Goal: Task Accomplishment & Management: Manage account settings

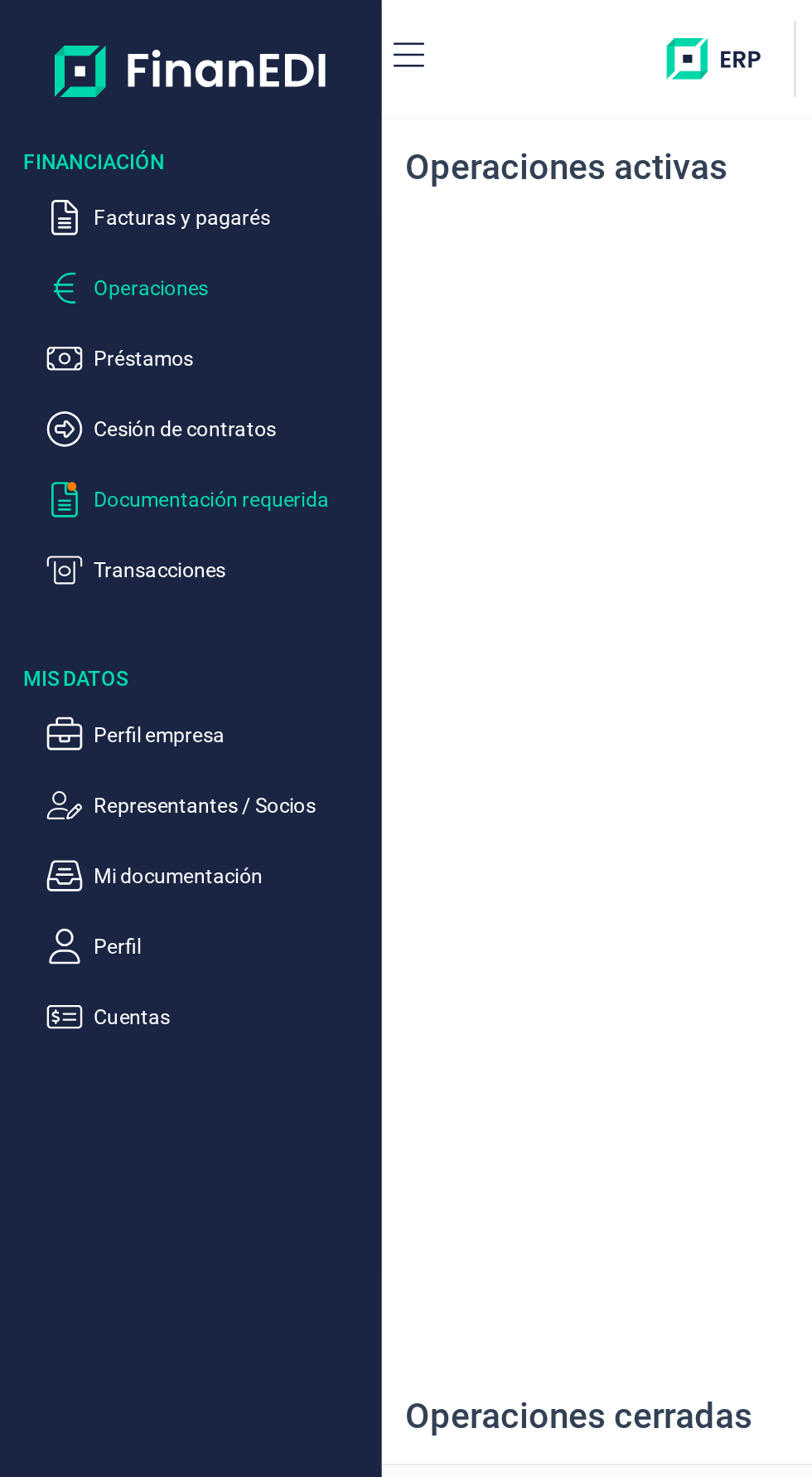
click at [102, 281] on p "Documentación requerida" at bounding box center [131, 282] width 156 height 20
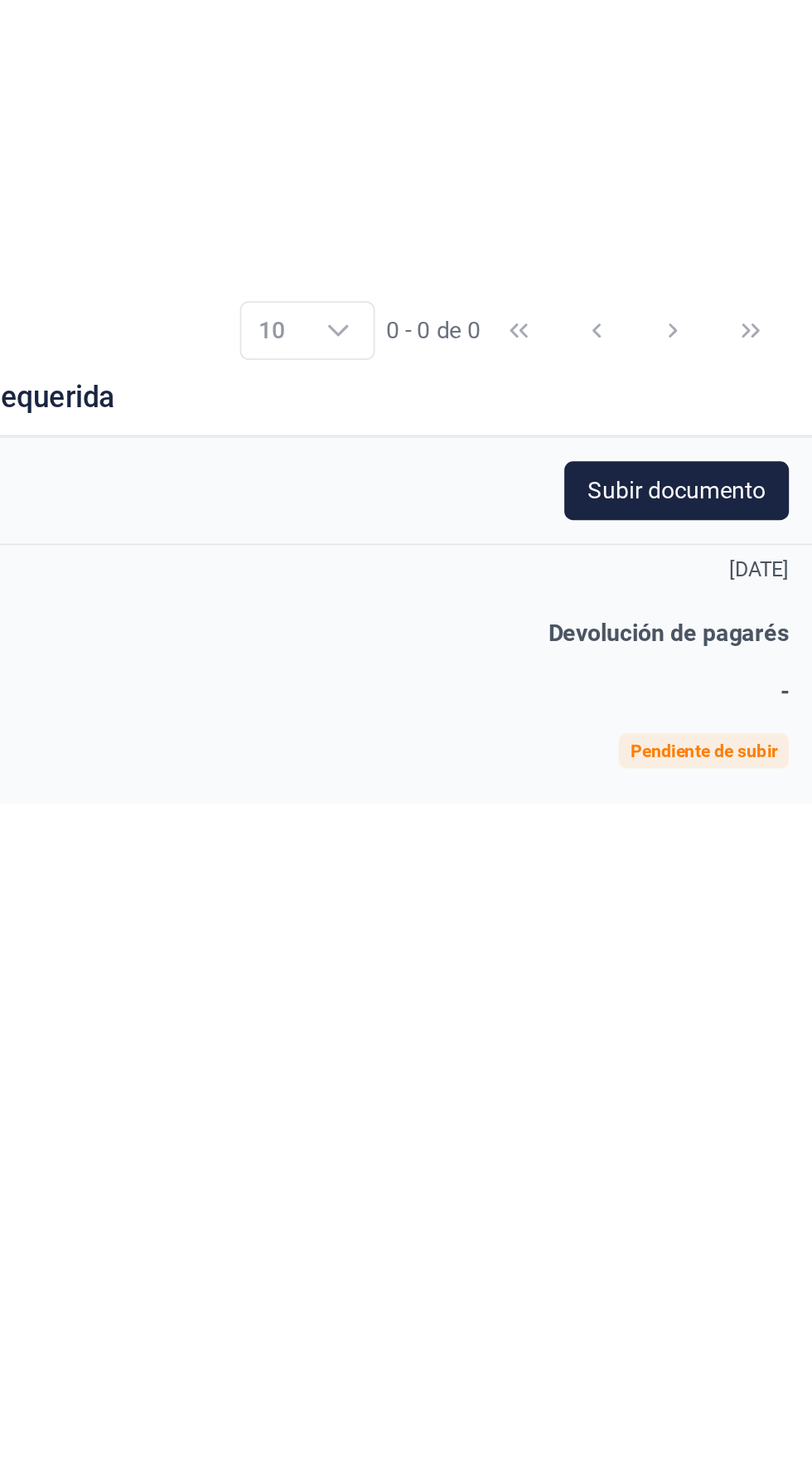
click at [760, 976] on div "Pendiente de subir" at bounding box center [751, 981] width 83 height 10
click at [757, 909] on span "Devolución de pagarés" at bounding box center [731, 914] width 136 height 16
click at [499, 934] on div "Fecha 02/10/2025 Tipo Devolución de pagarés Descripción - Estado Pendiente de s…" at bounding box center [513, 937] width 597 height 146
click at [796, 940] on span "-" at bounding box center [797, 947] width 5 height 16
click at [716, 1089] on div "Subir documento Fecha 02/10/2025 Tipo Devolución de pagarés Descripción - Estad…" at bounding box center [513, 1112] width 597 height 617
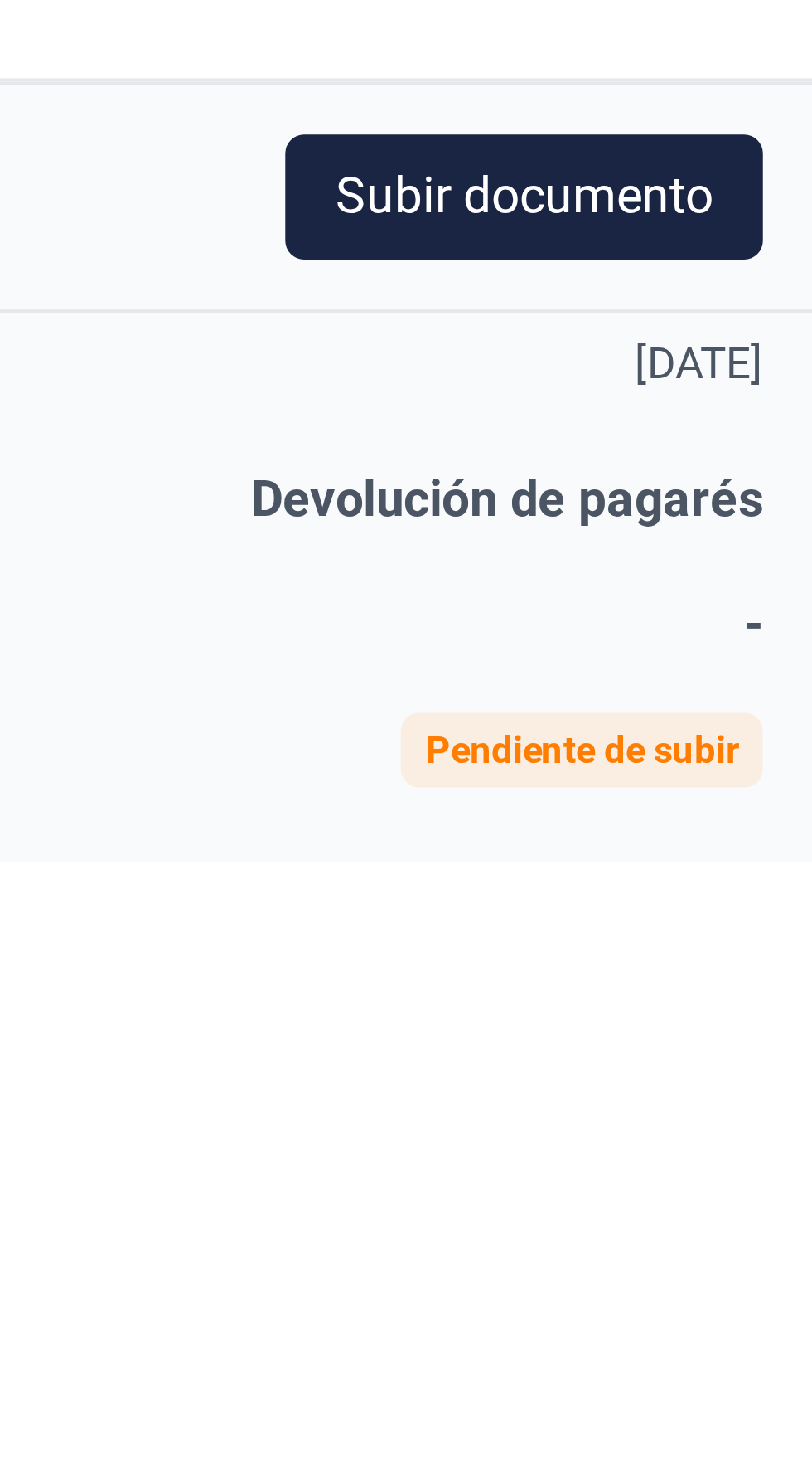
click at [764, 976] on div "Pendiente de subir" at bounding box center [751, 981] width 83 height 10
click at [796, 947] on span "-" at bounding box center [797, 947] width 5 height 16
click at [685, 913] on span "Devolución de pagarés" at bounding box center [731, 914] width 136 height 16
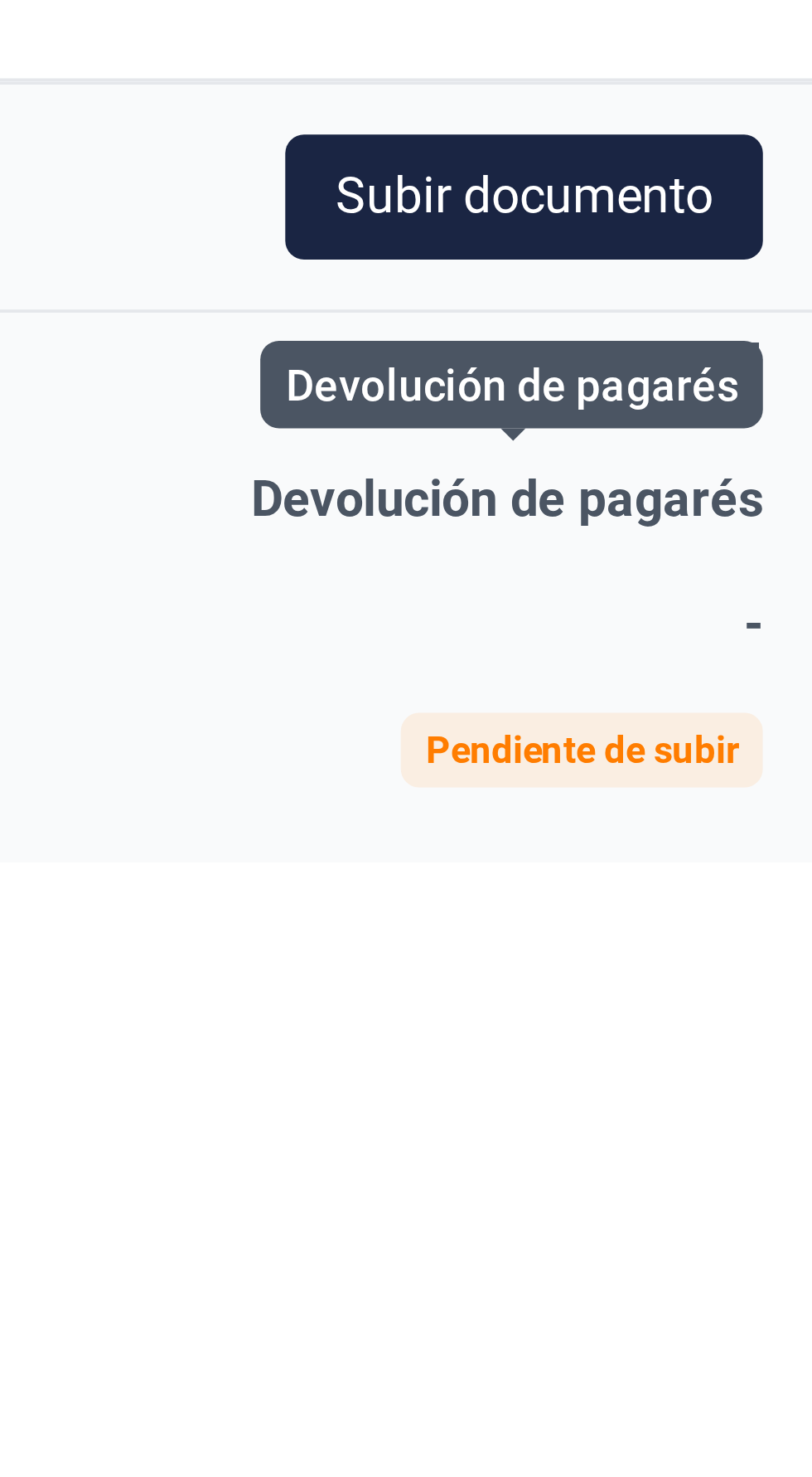
click at [677, 915] on span "Devolución de pagarés" at bounding box center [731, 914] width 136 height 16
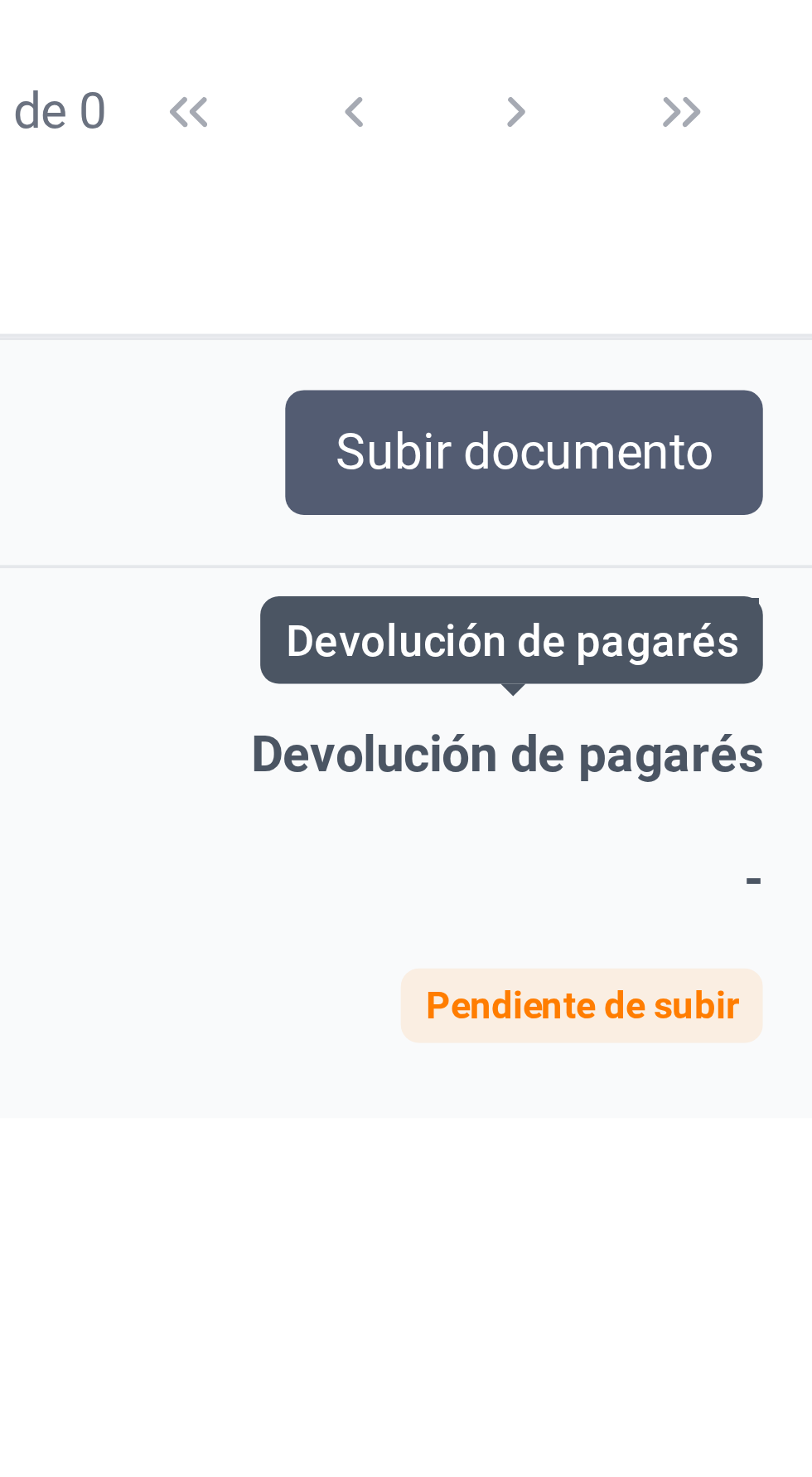
click at [776, 834] on span "Subir documento" at bounding box center [735, 834] width 100 height 20
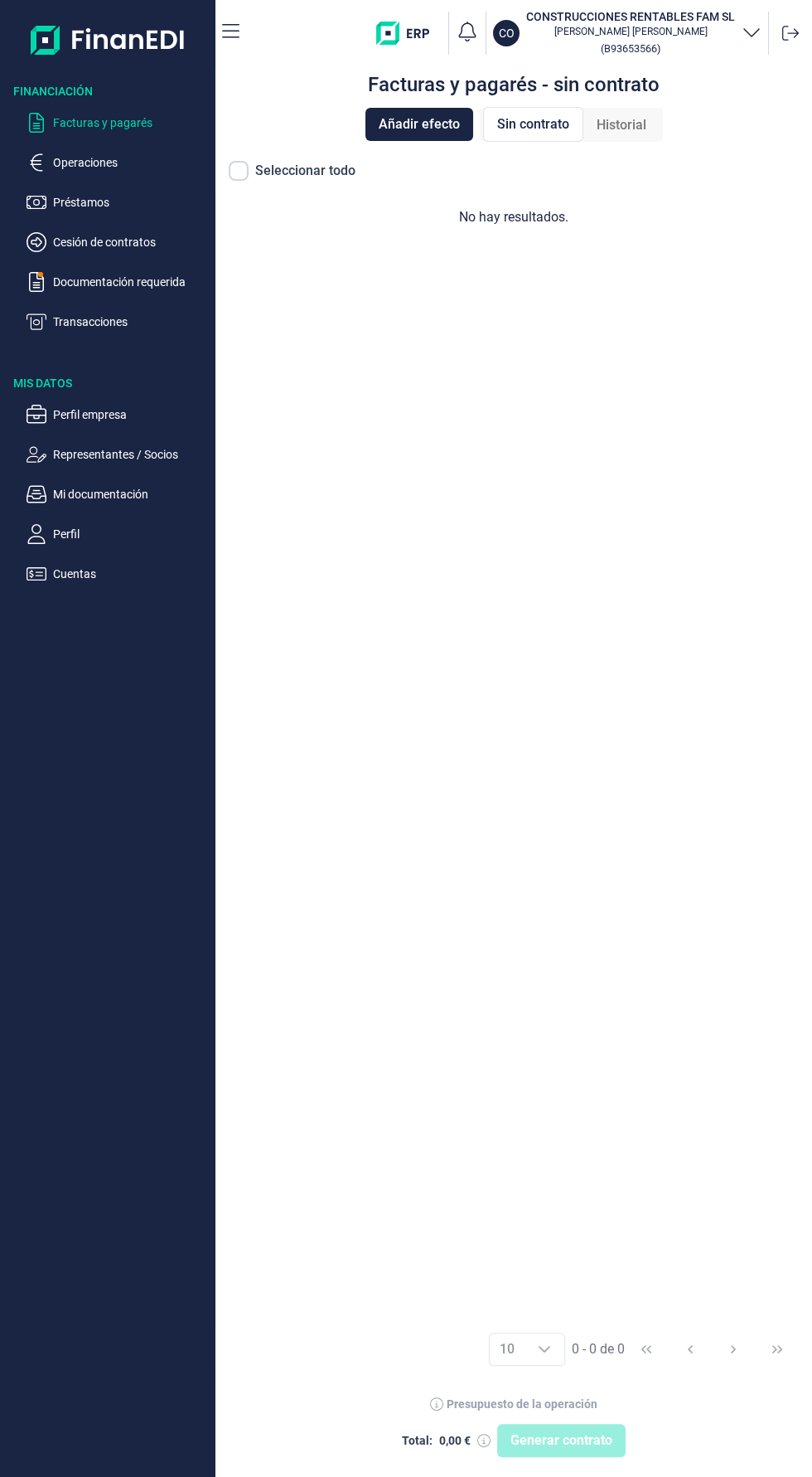
click at [541, 127] on span "Sin contrato" at bounding box center [534, 124] width 72 height 20
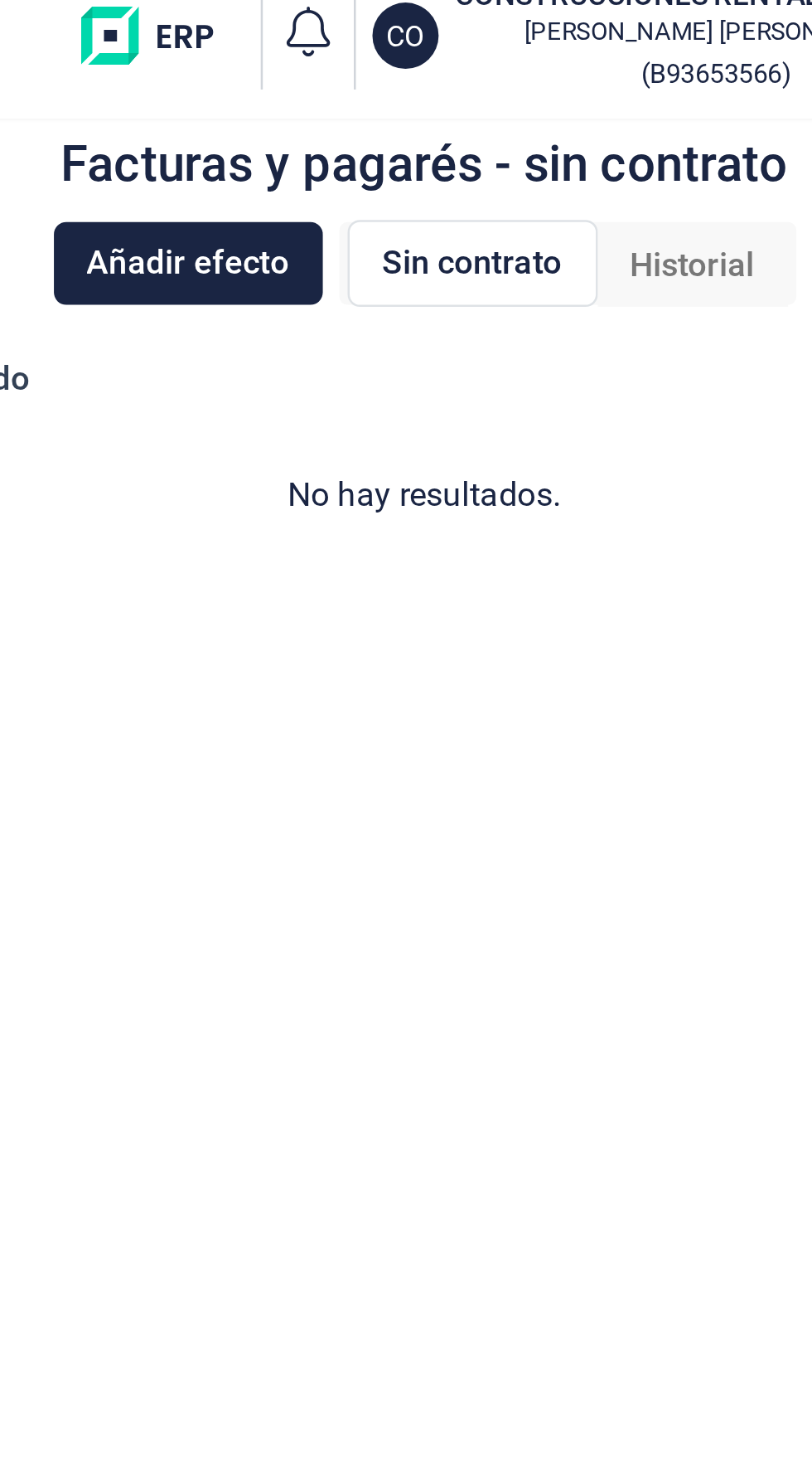
click at [542, 126] on span "Sin contrato" at bounding box center [534, 124] width 72 height 20
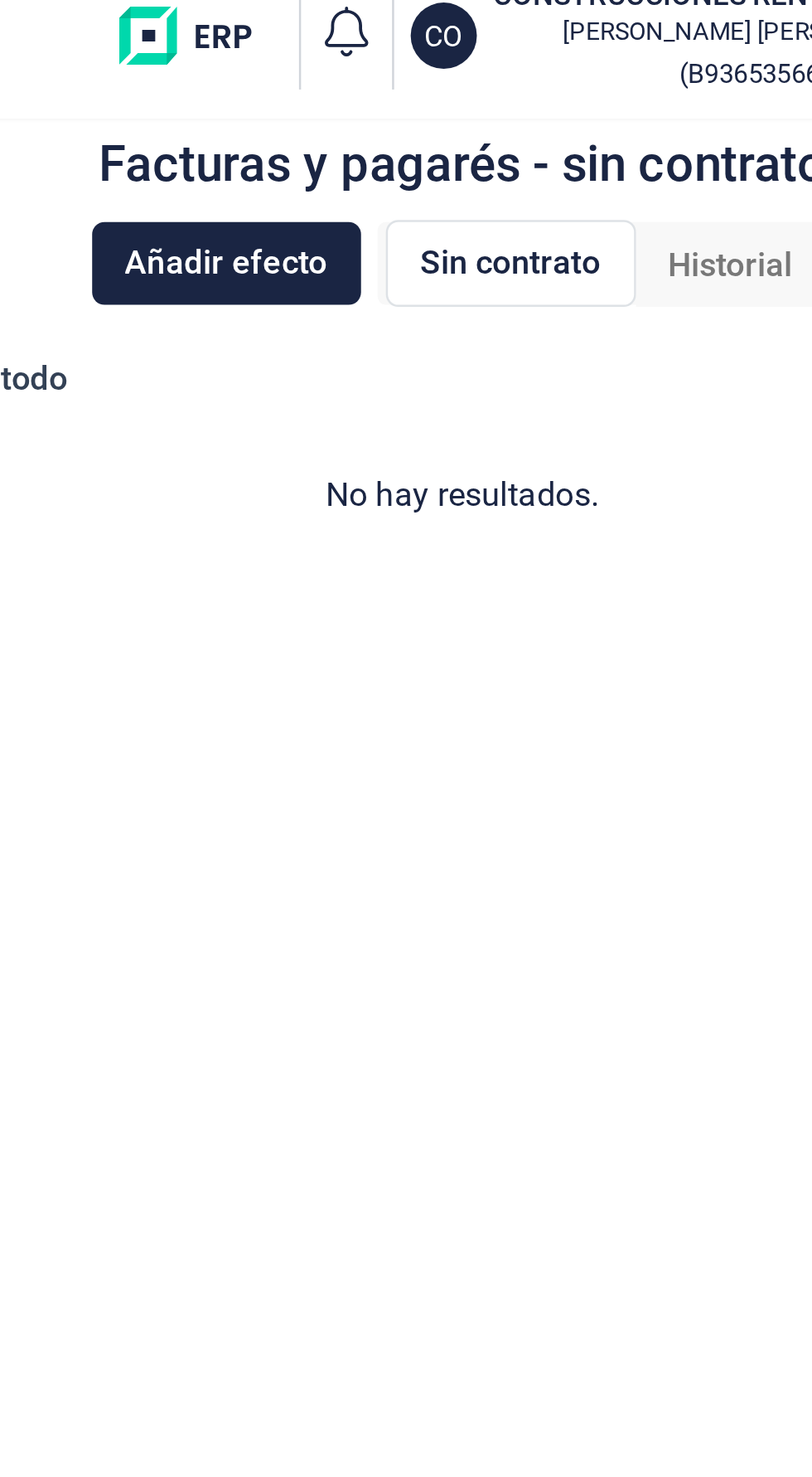
click at [567, 122] on span "Sin contrato" at bounding box center [534, 124] width 72 height 20
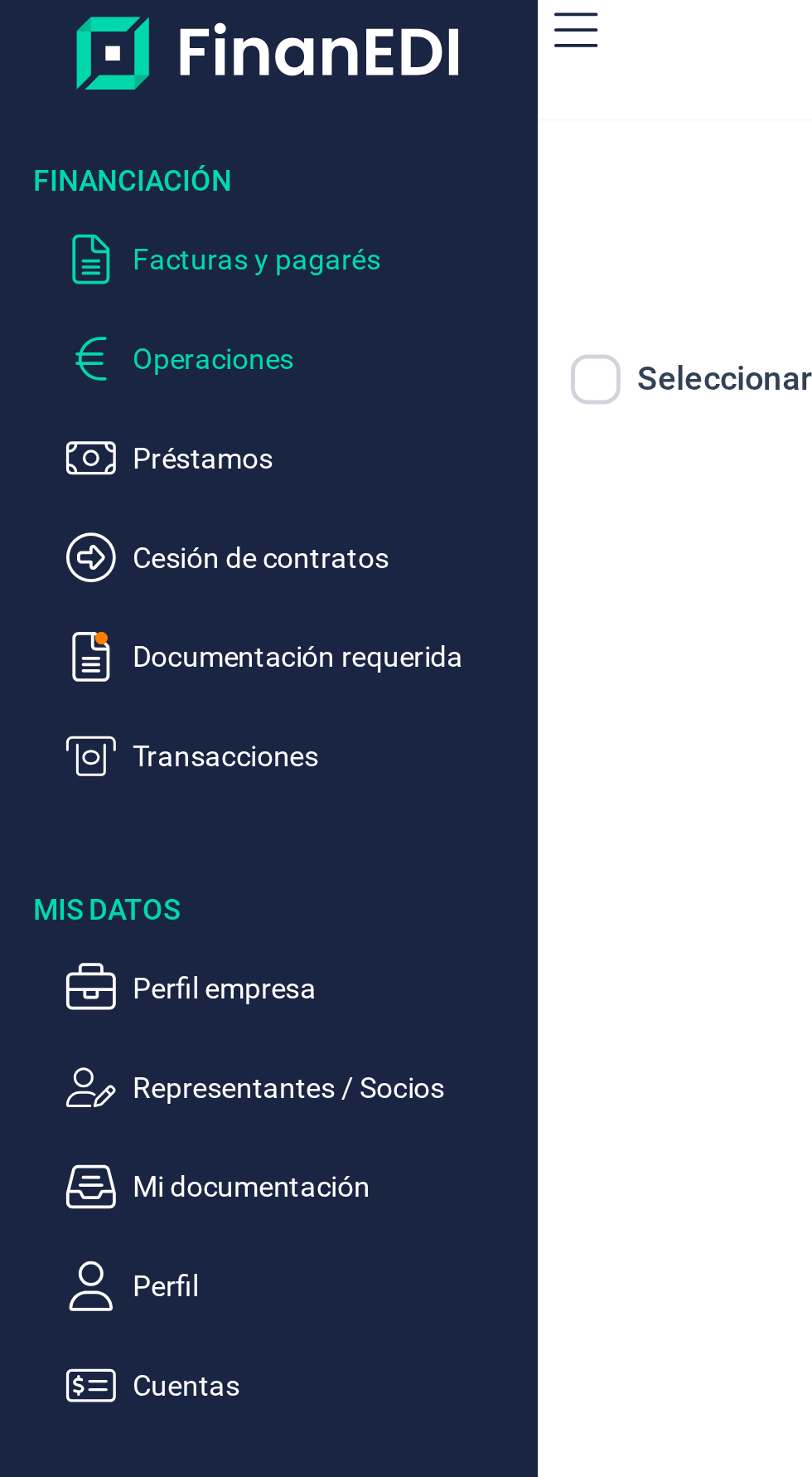
click at [72, 161] on p "Operaciones" at bounding box center [131, 162] width 156 height 20
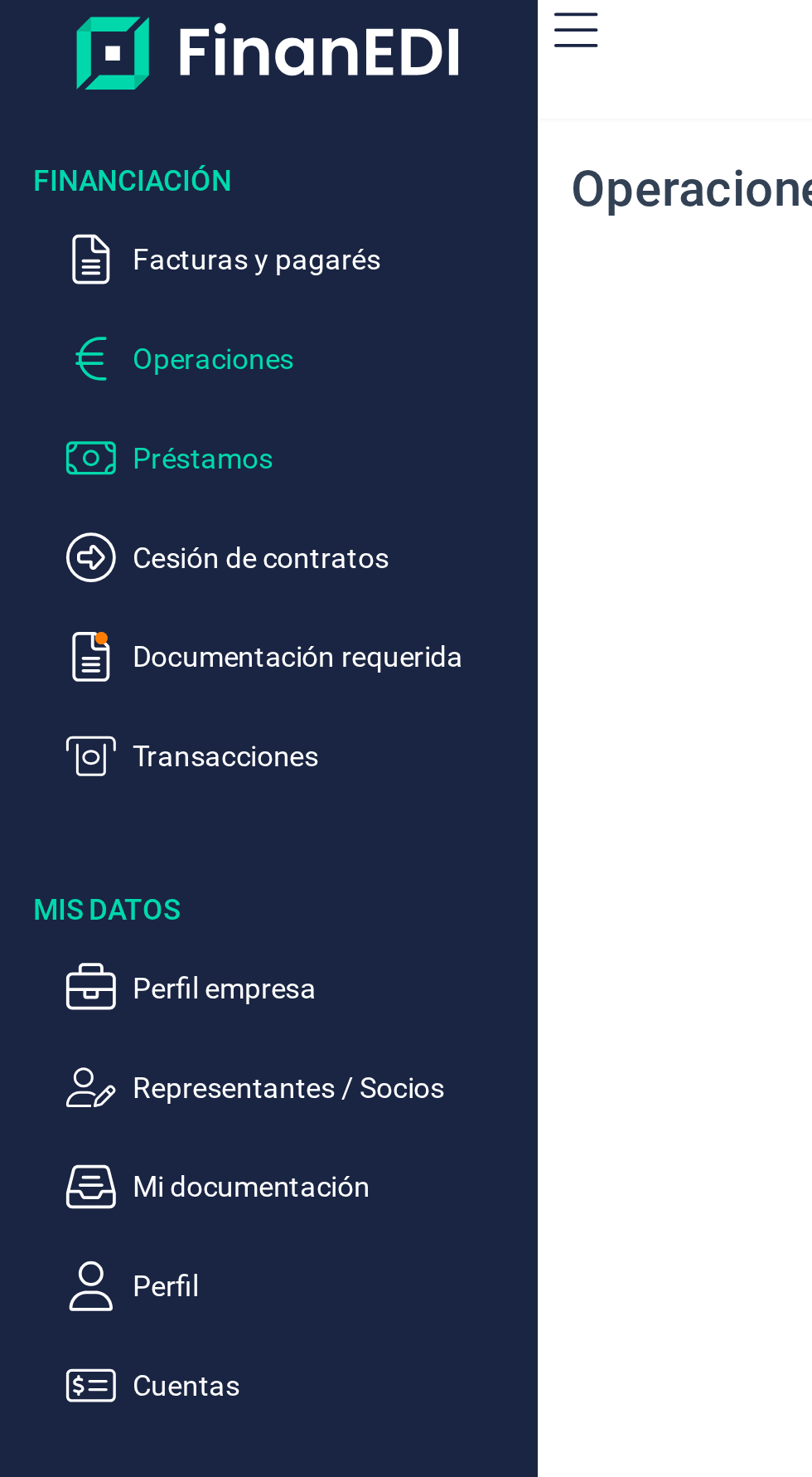
click at [80, 202] on p "Préstamos" at bounding box center [131, 202] width 156 height 20
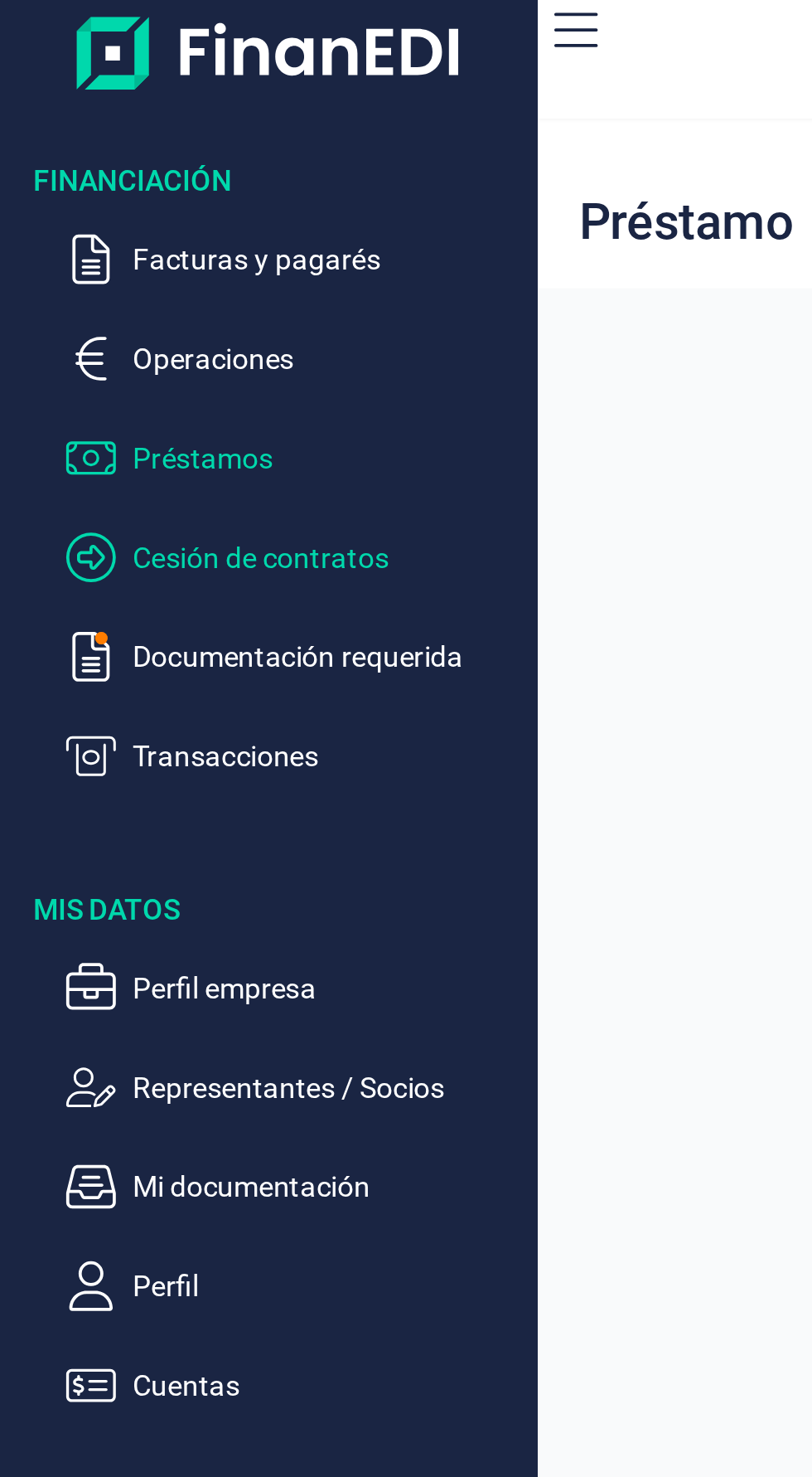
click at [102, 235] on p "Cesión de contratos" at bounding box center [131, 242] width 156 height 20
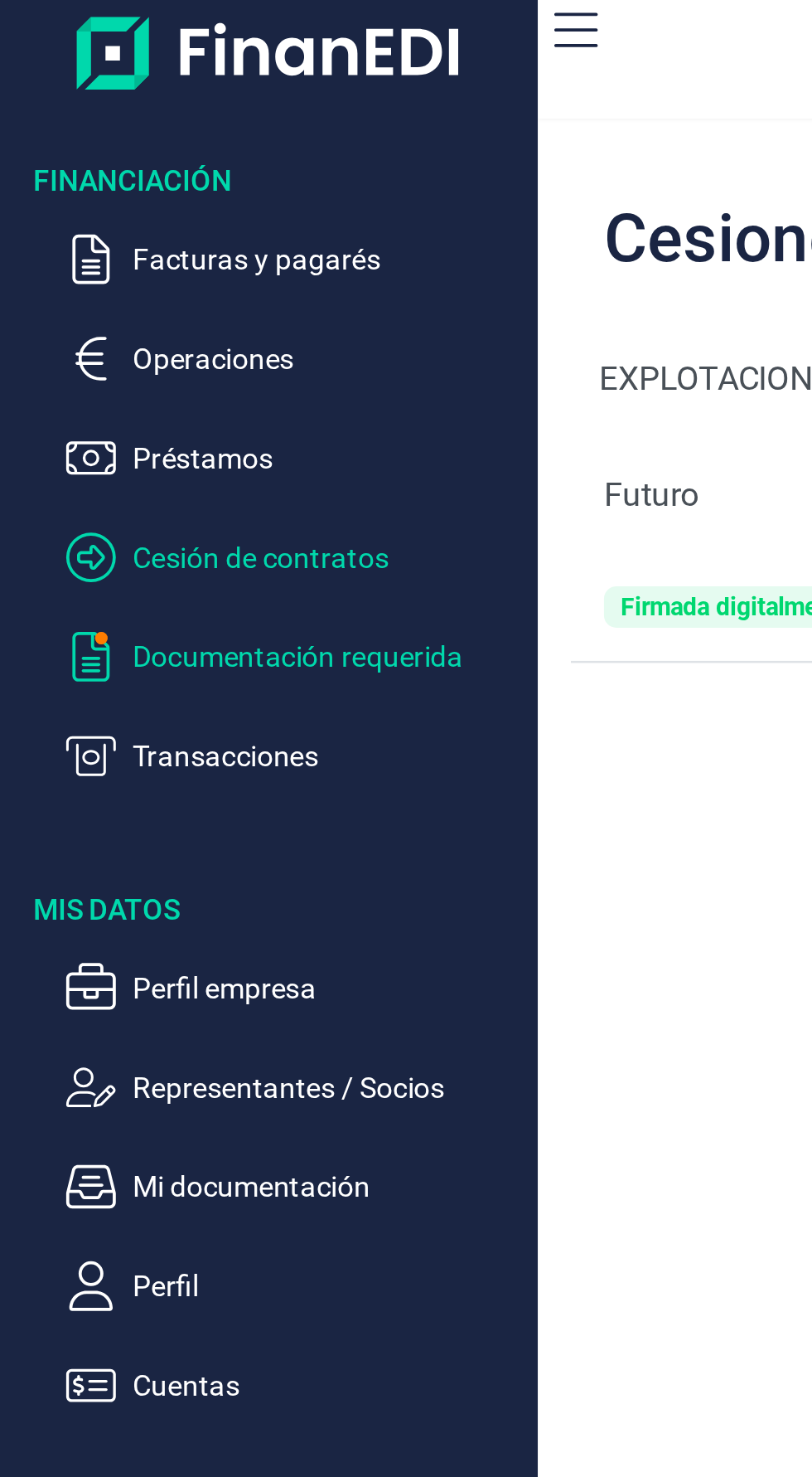
click at [103, 285] on p "Documentación requerida" at bounding box center [131, 282] width 156 height 20
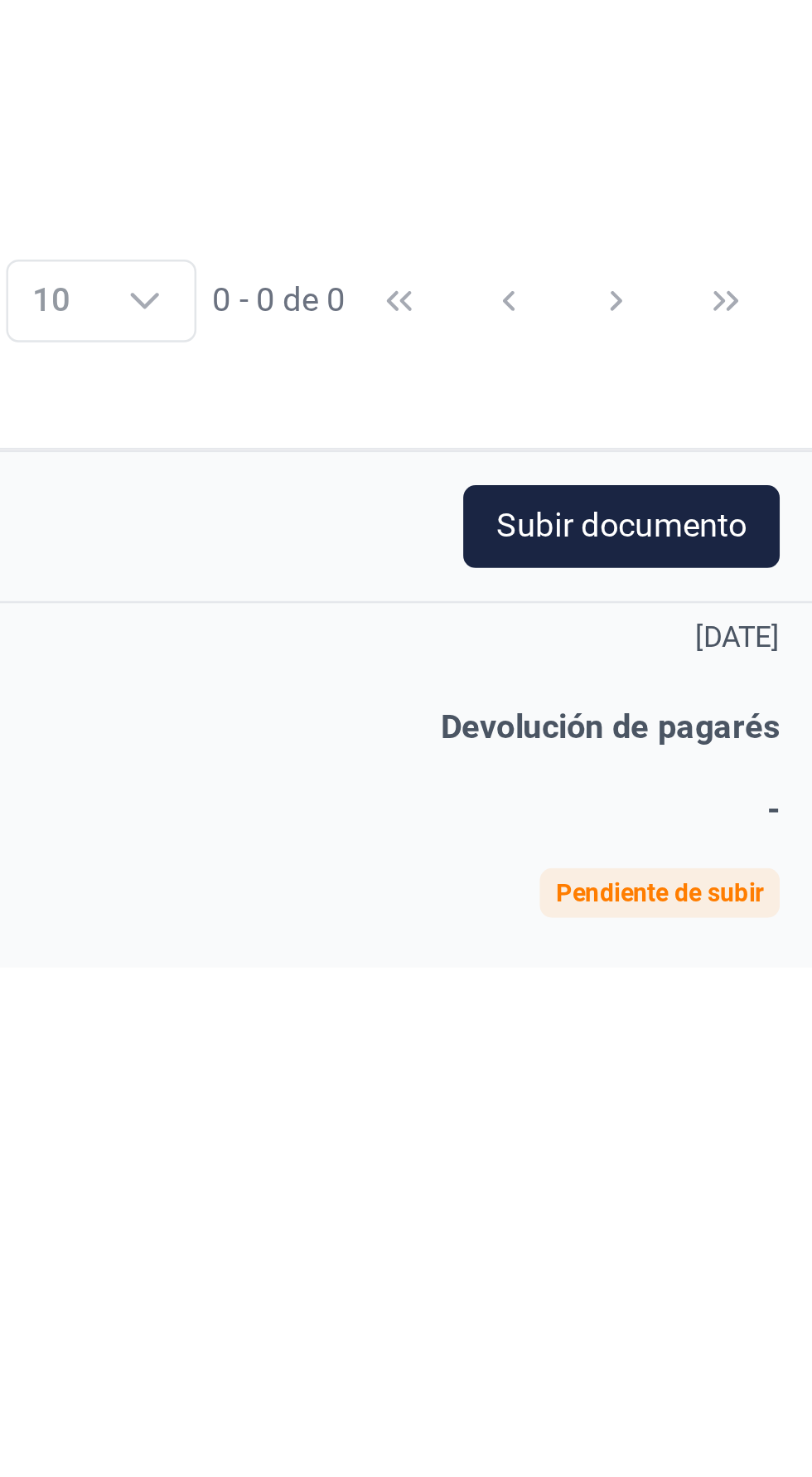
click at [728, 917] on span "Devolución de pagarés" at bounding box center [731, 914] width 136 height 16
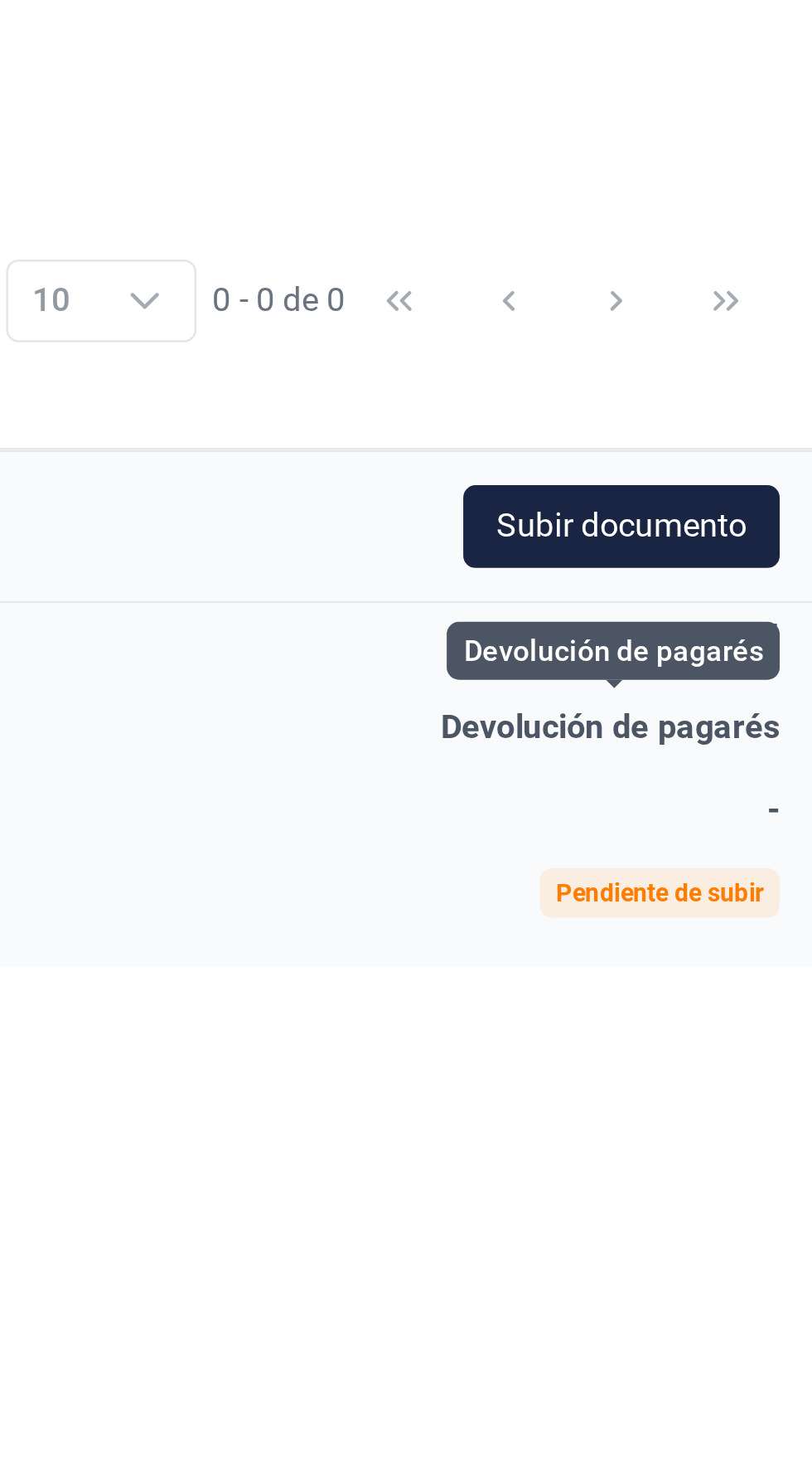
click at [733, 915] on span "Devolución de pagarés" at bounding box center [731, 914] width 136 height 16
